Goal: Transaction & Acquisition: Subscribe to service/newsletter

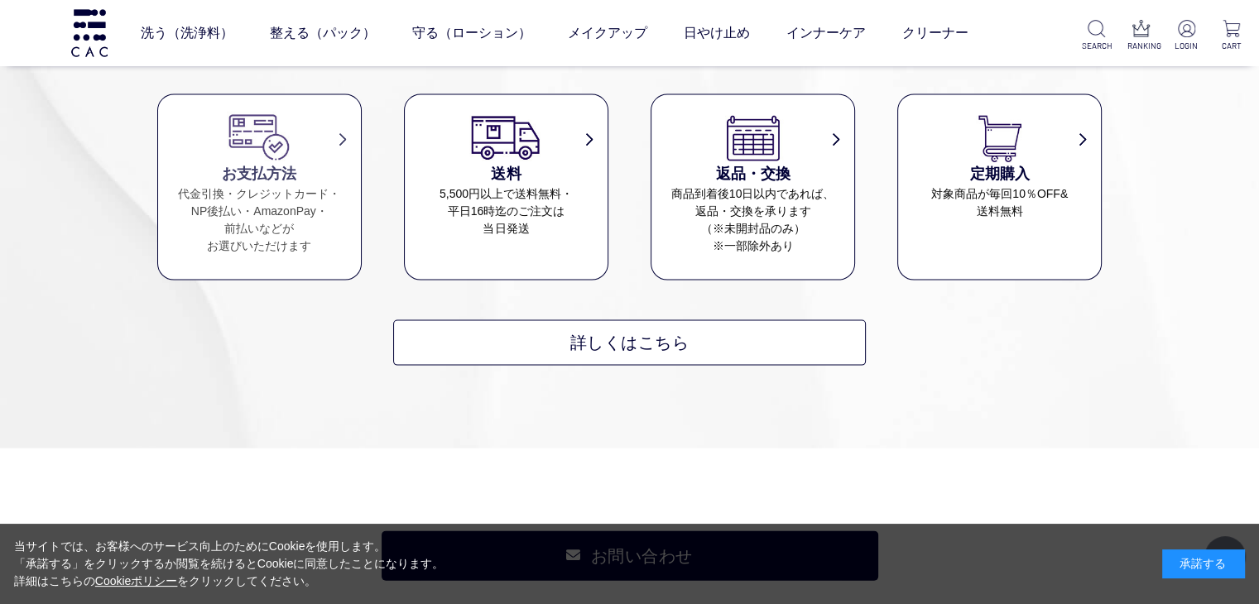
scroll to position [9681, 0]
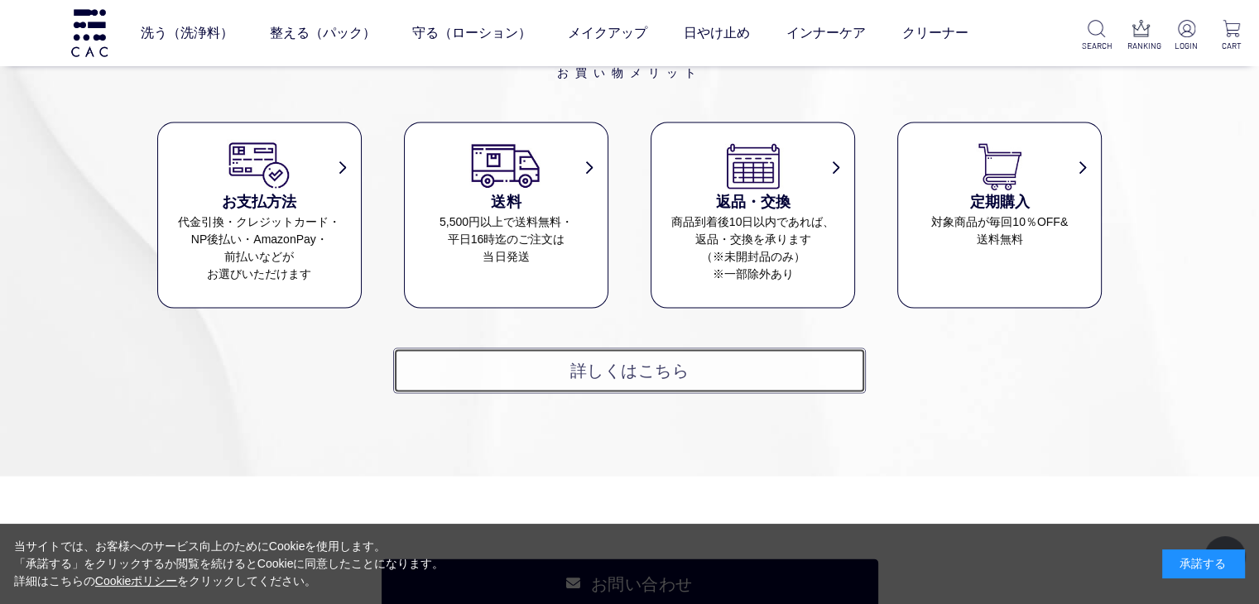
click at [563, 372] on link "詳しくはこちら" at bounding box center [629, 371] width 472 height 46
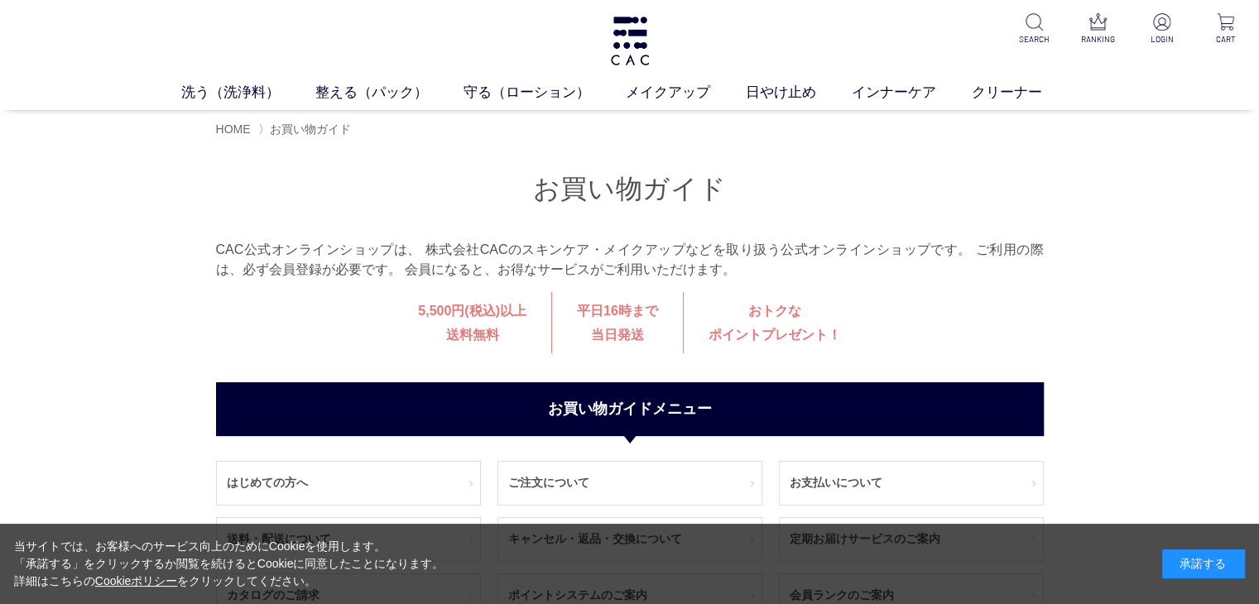
scroll to position [248, 0]
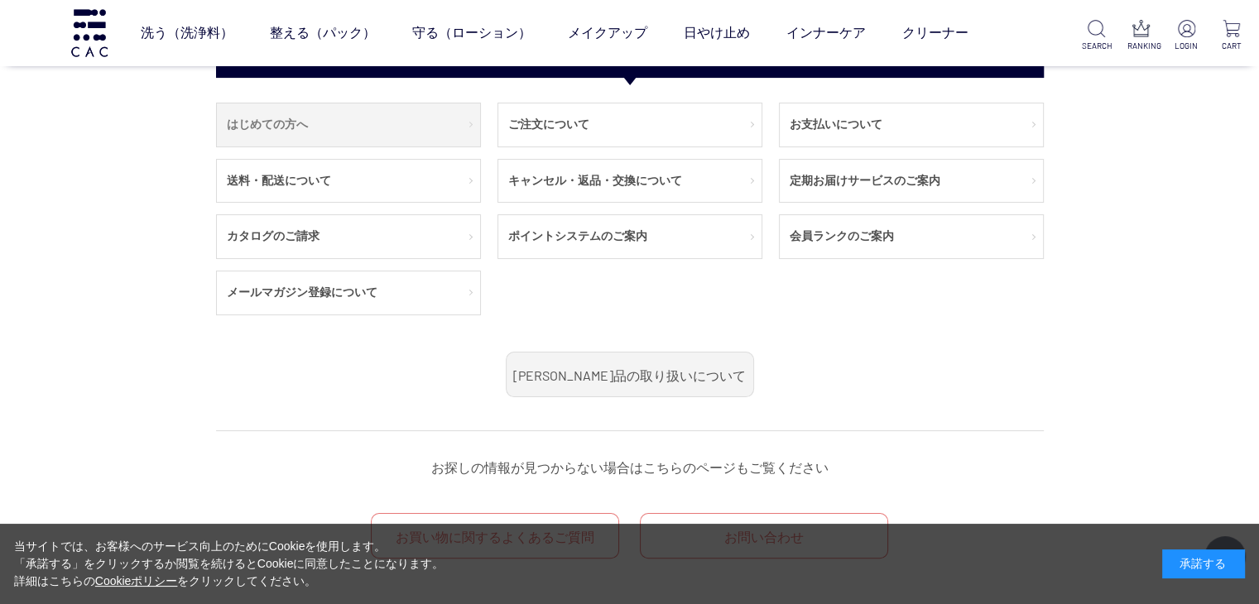
click at [308, 142] on link "はじめての方へ" at bounding box center [348, 124] width 263 height 43
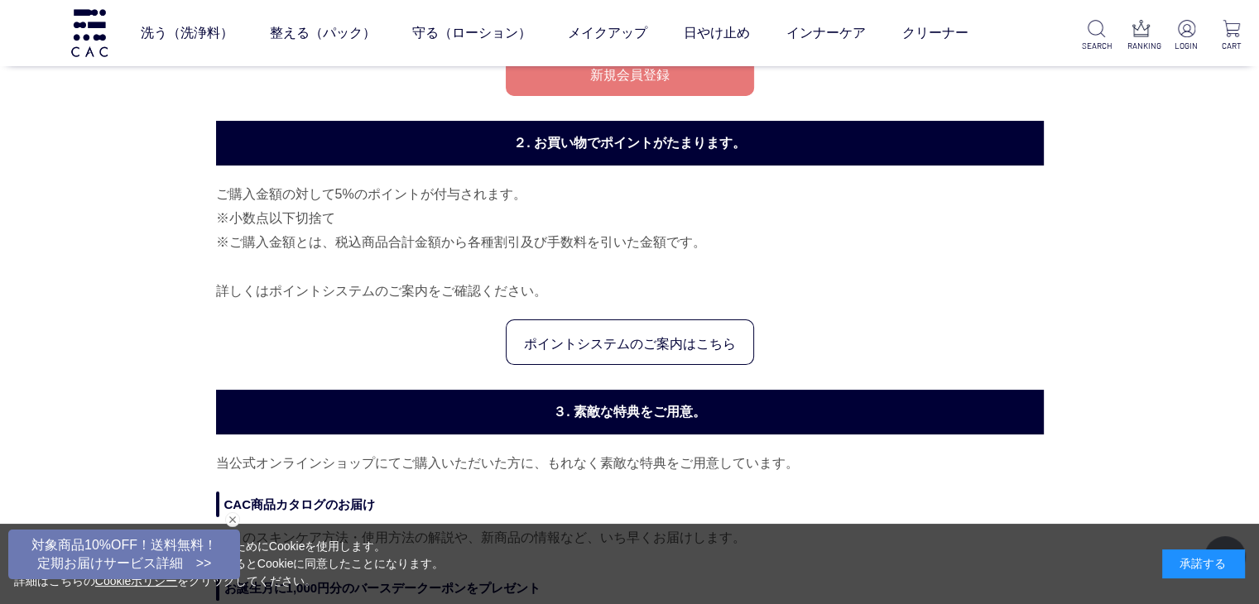
scroll to position [83, 0]
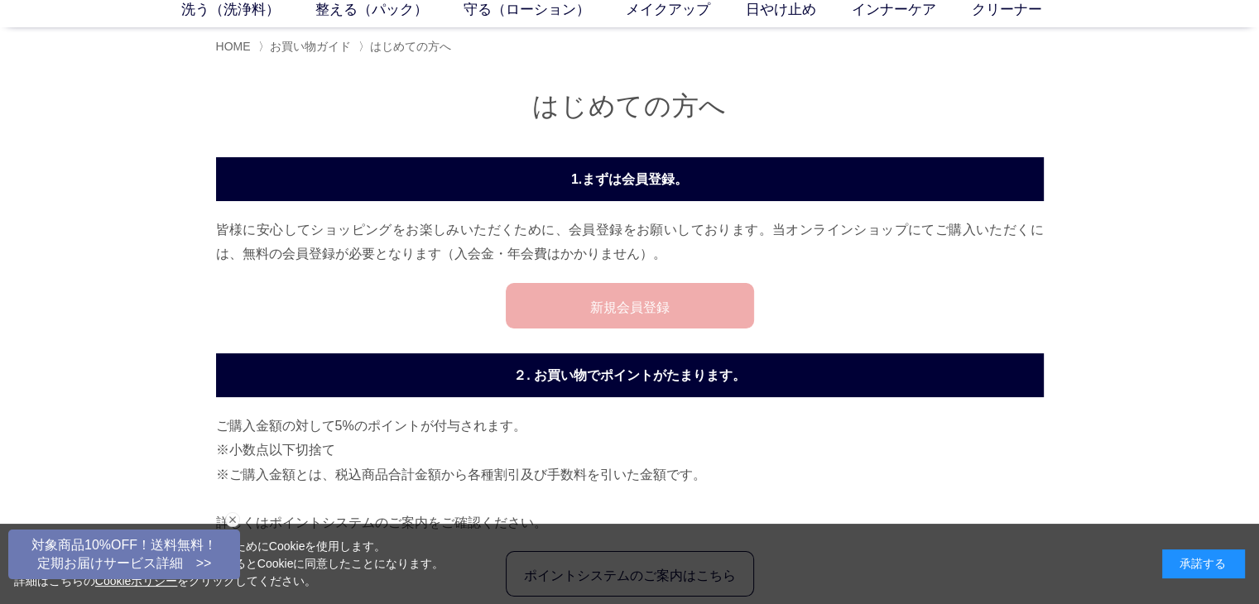
click at [617, 310] on link "新規会員登録" at bounding box center [630, 306] width 248 height 46
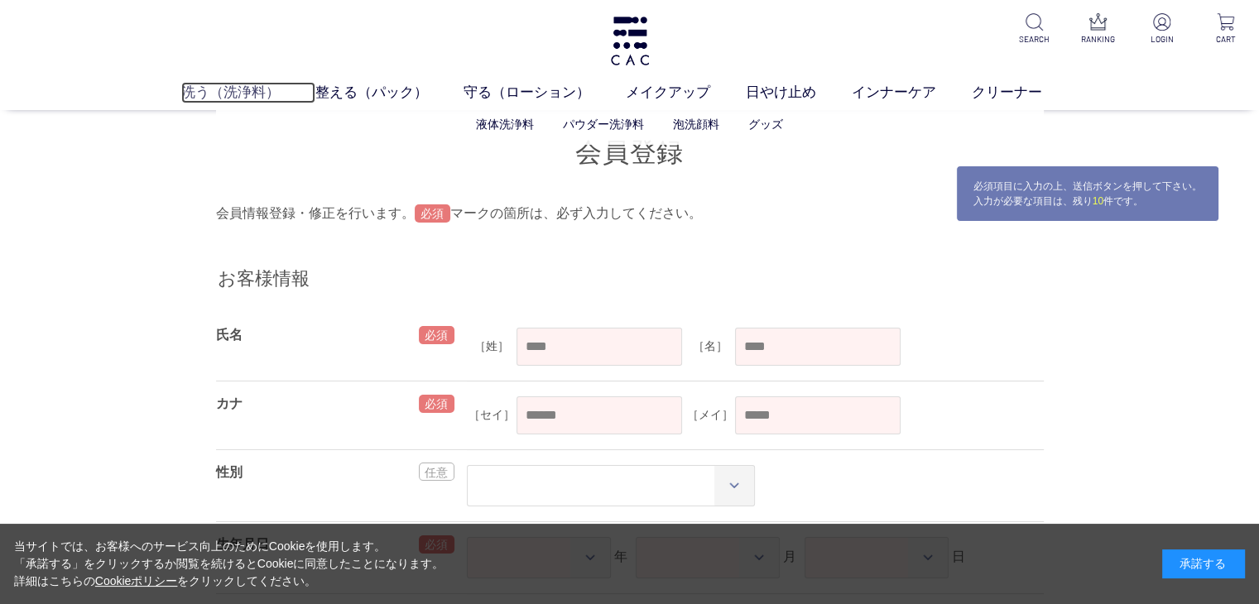
click at [183, 87] on link "洗う（洗浄料）" at bounding box center [248, 93] width 134 height 22
